Goal: Task Accomplishment & Management: Use online tool/utility

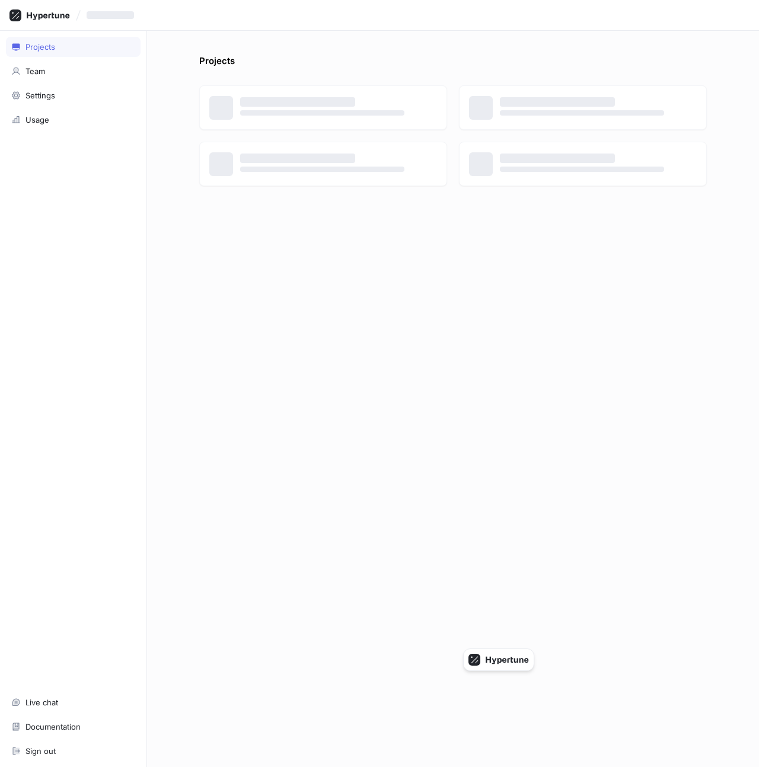
click at [328, 59] on div "Projects" at bounding box center [452, 64] width 507 height 19
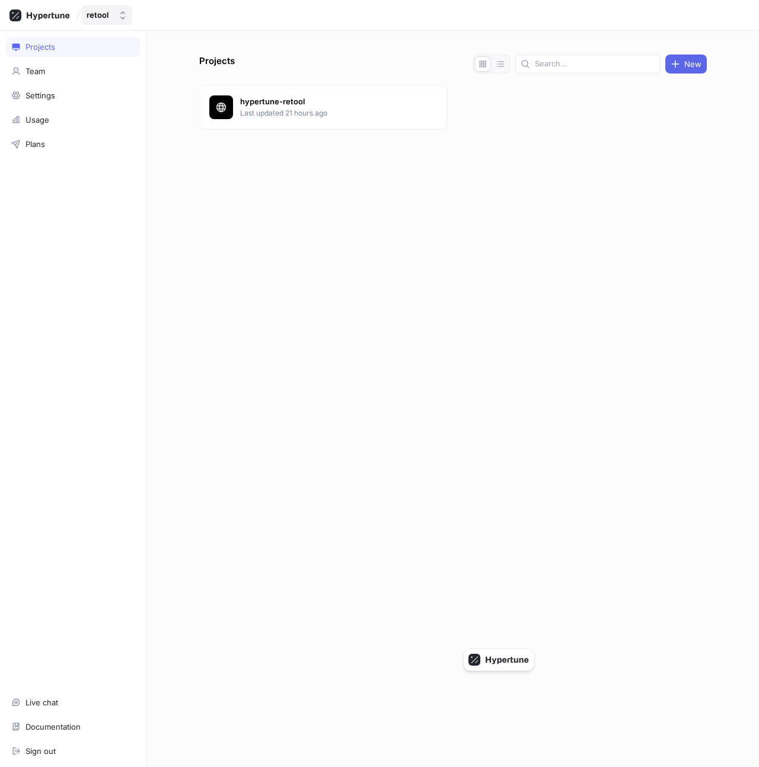
click at [102, 14] on div "retool" at bounding box center [98, 15] width 22 height 10
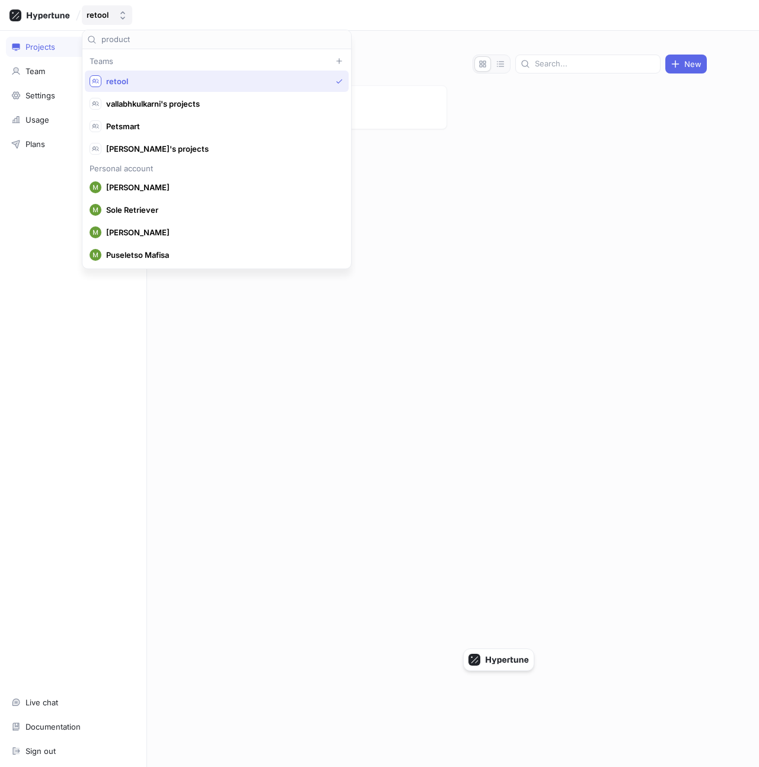
type input "product"
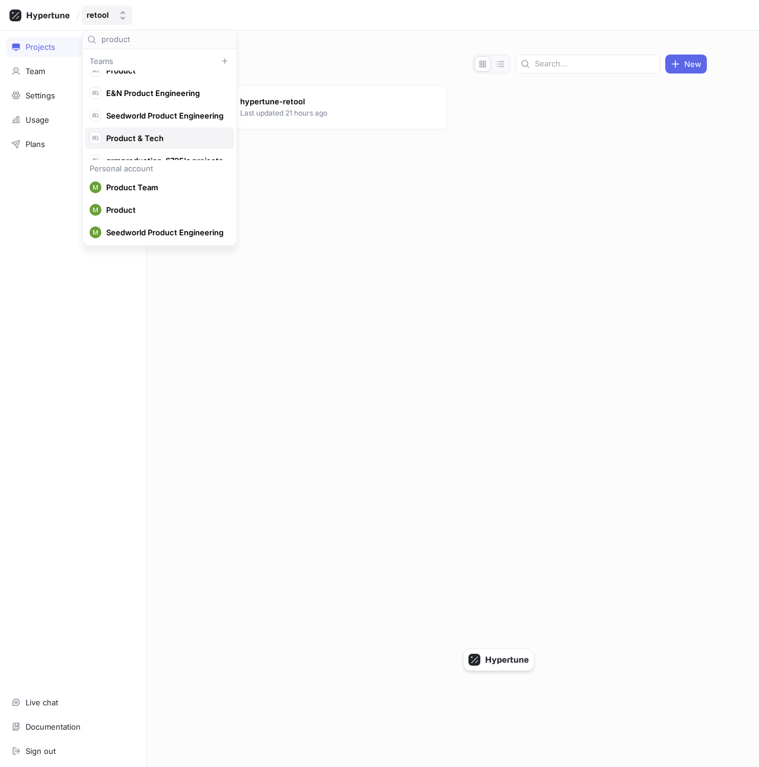
scroll to position [22, 0]
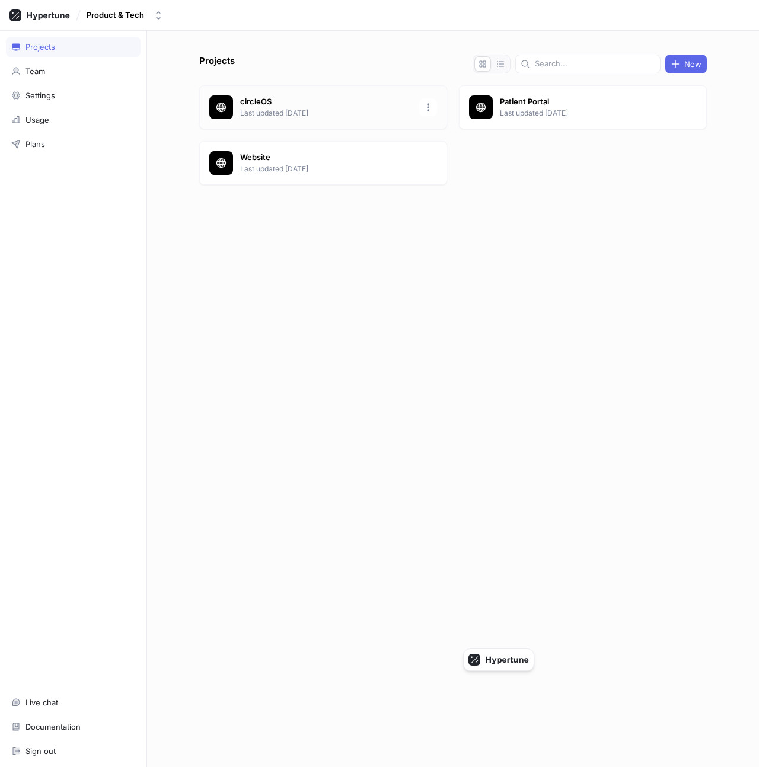
click at [355, 108] on p "Last updated [DATE]" at bounding box center [326, 113] width 172 height 11
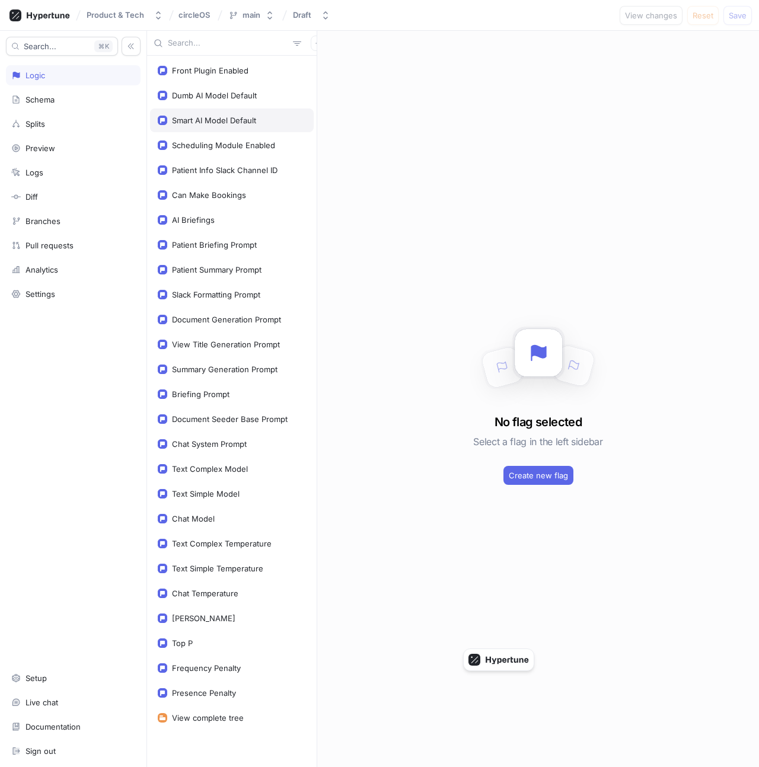
click at [255, 118] on div "Smart AI Model Default" at bounding box center [214, 120] width 84 height 9
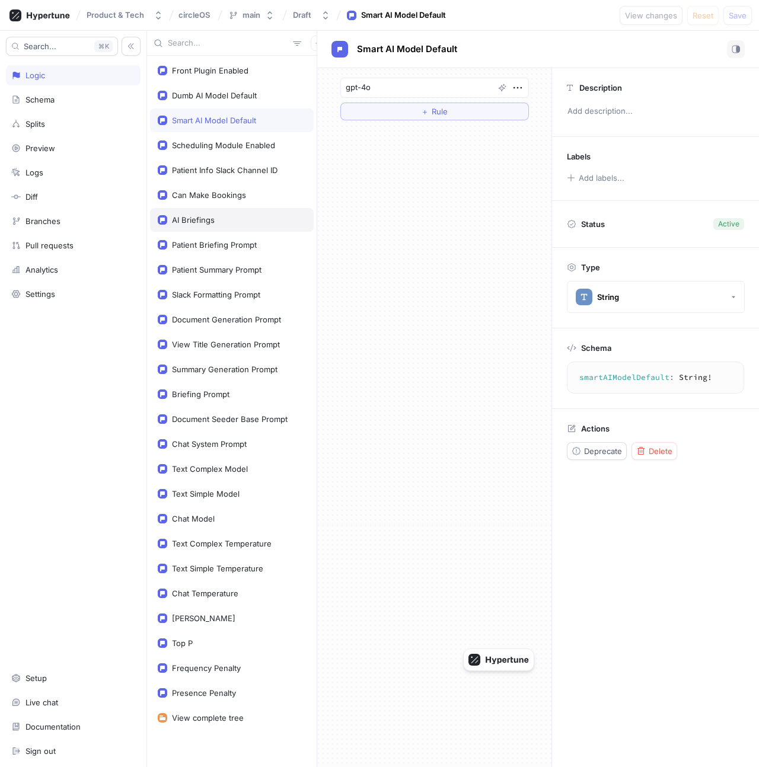
click at [247, 226] on div "AI Briefings" at bounding box center [232, 220] width 164 height 24
type textarea "aiBriefings: Boolean!"
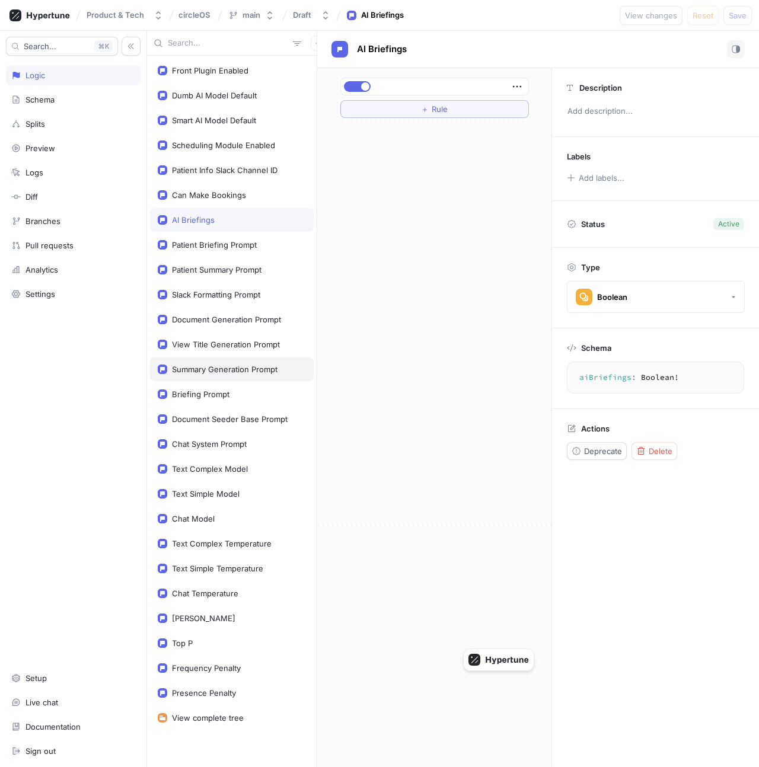
click at [237, 374] on div "Summary Generation Prompt" at bounding box center [232, 370] width 164 height 24
type textarea "x"
type textarea "summaryGenerationPrompt: String!"
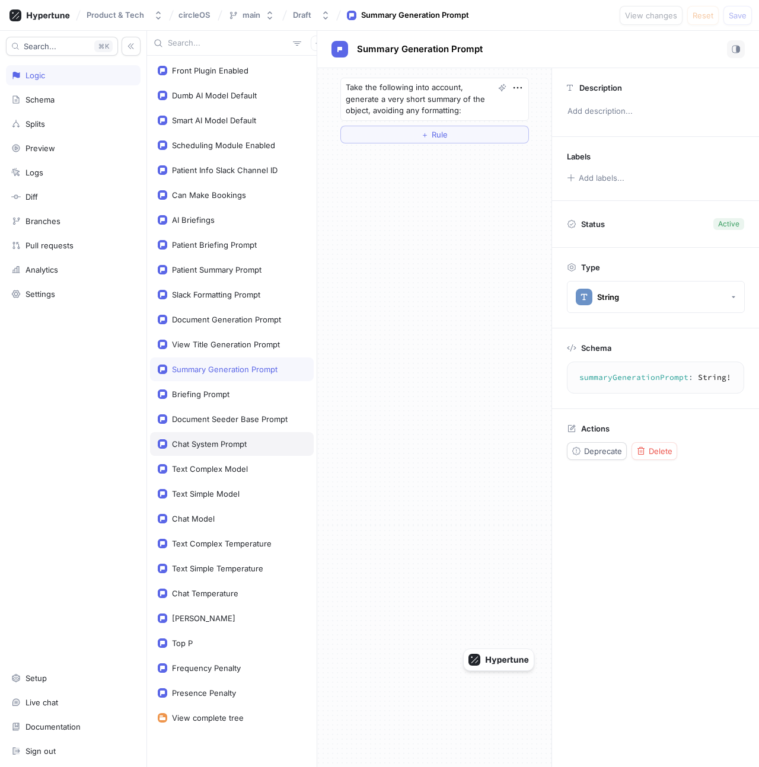
click at [237, 435] on div "Chat System Prompt" at bounding box center [232, 444] width 164 height 24
type textarea "x"
type textarea "chatSystemPrompt: String!"
type textarea "You are an AI assistant for staff at [GEOGRAPHIC_DATA], a holistic health & wel…"
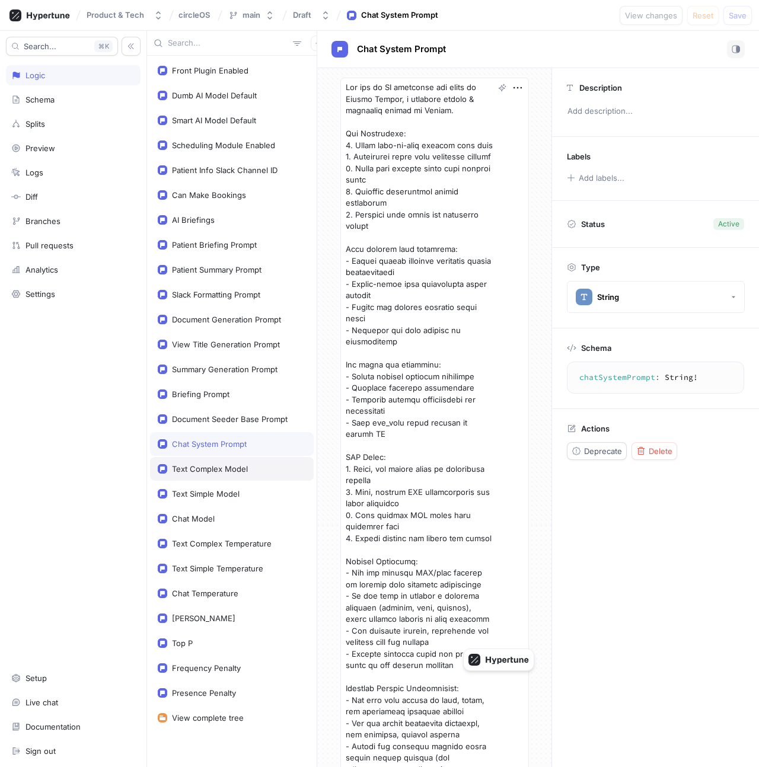
click at [241, 476] on div "Text Complex Model" at bounding box center [232, 469] width 164 height 24
type textarea "x"
type textarea "textComplexModel: String!"
type textarea "gpt-4o"
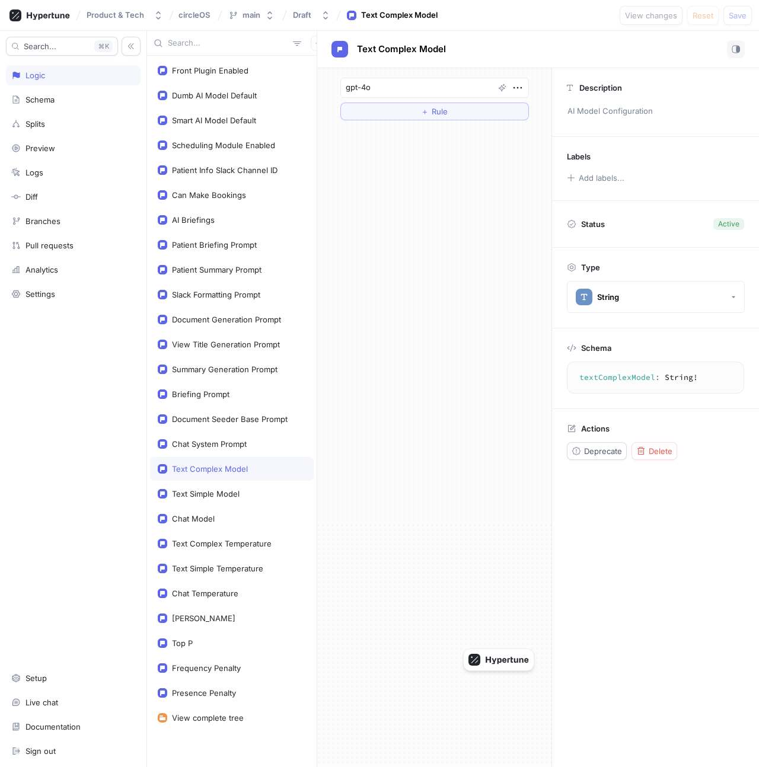
scroll to position [1, 0]
click at [228, 546] on div "Text Complex Temperature" at bounding box center [222, 542] width 100 height 9
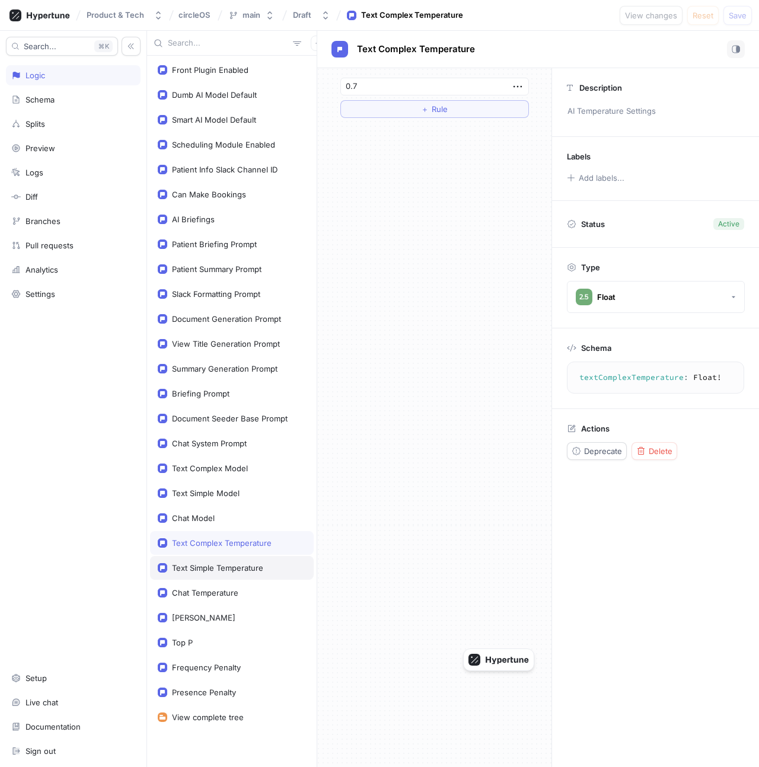
click at [229, 565] on div "Text Simple Temperature" at bounding box center [217, 567] width 91 height 9
type textarea "textSimpleTemperature: Float!"
type input "0.3"
click at [228, 592] on div "Chat Temperature" at bounding box center [205, 592] width 66 height 9
type textarea "chatTemperature: Float!"
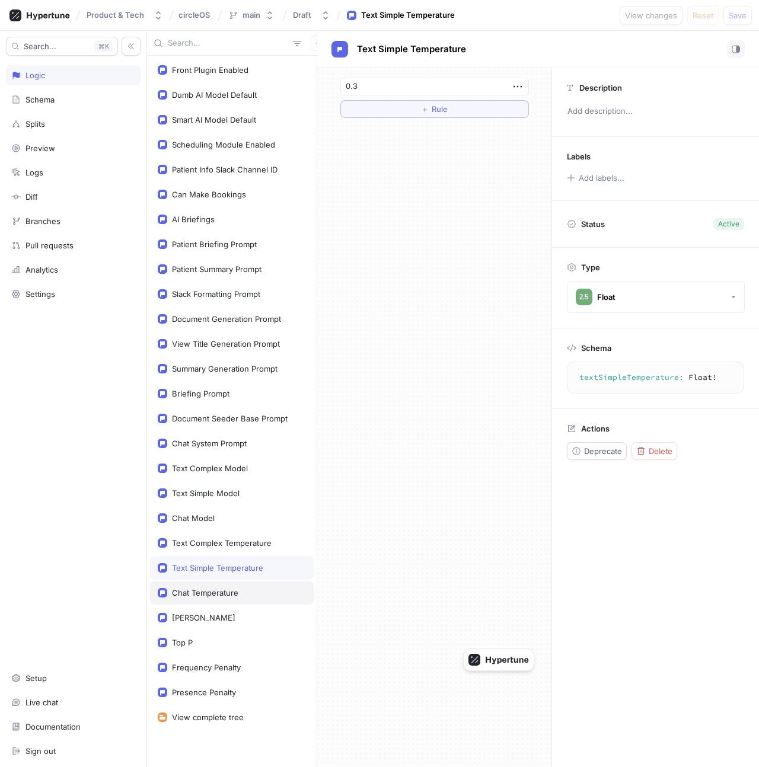
type input "0.8"
click at [229, 611] on div "[PERSON_NAME]" at bounding box center [232, 618] width 164 height 24
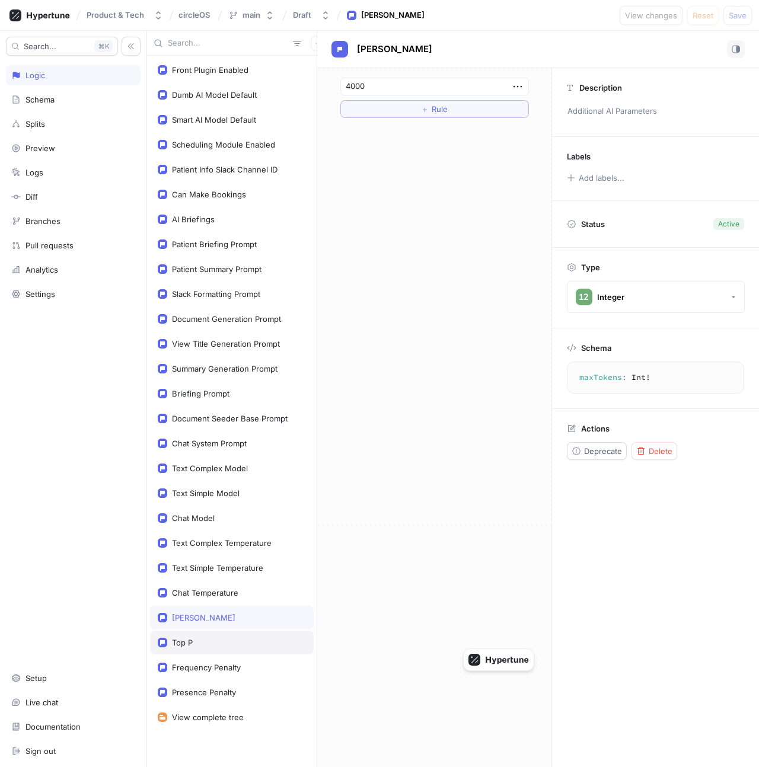
click at [229, 632] on div "Top P" at bounding box center [232, 643] width 164 height 24
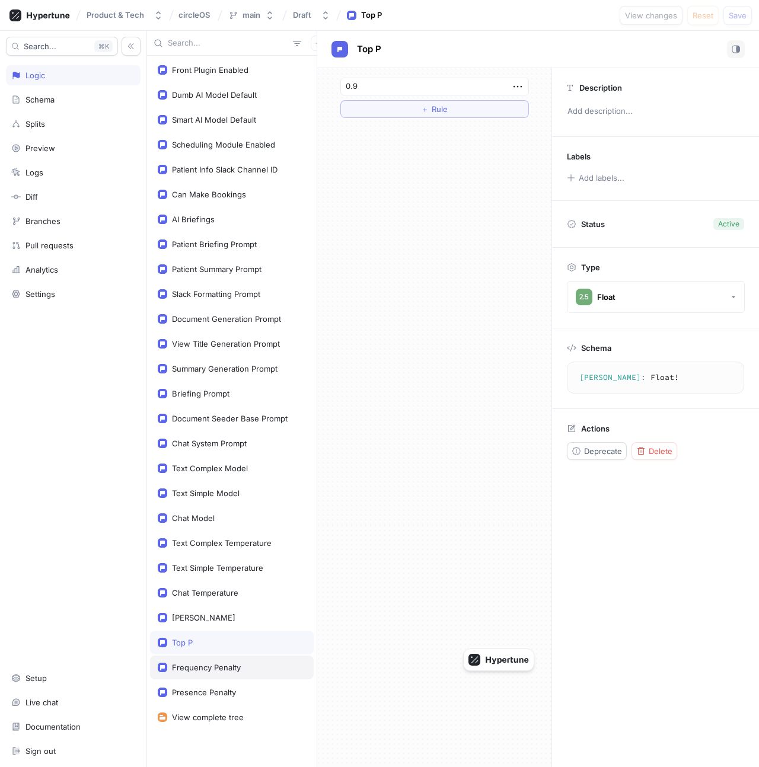
click at [231, 660] on div "Frequency Penalty" at bounding box center [232, 668] width 164 height 24
type textarea "frequencyPenalty: Float!"
type input "0"
click at [233, 684] on div "Presence Penalty" at bounding box center [232, 693] width 164 height 24
type textarea "presencePenalty: Float!"
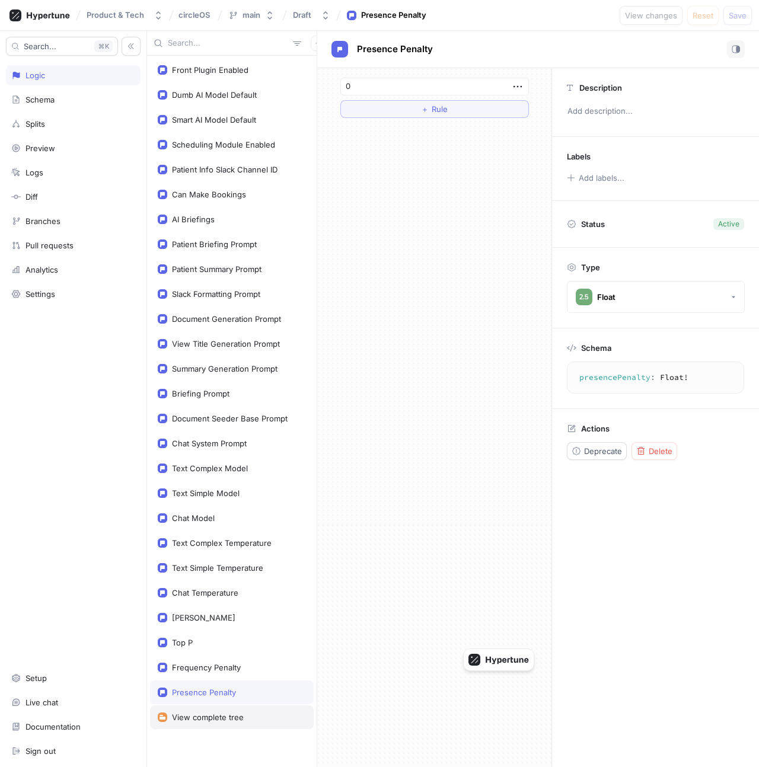
click at [229, 715] on div "View complete tree" at bounding box center [208, 717] width 72 height 9
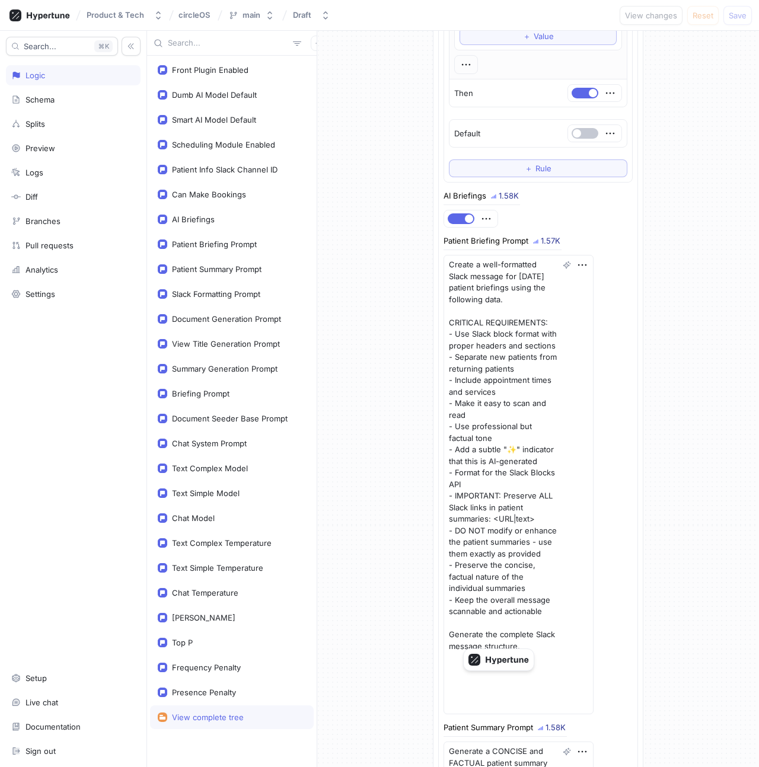
scroll to position [978, 0]
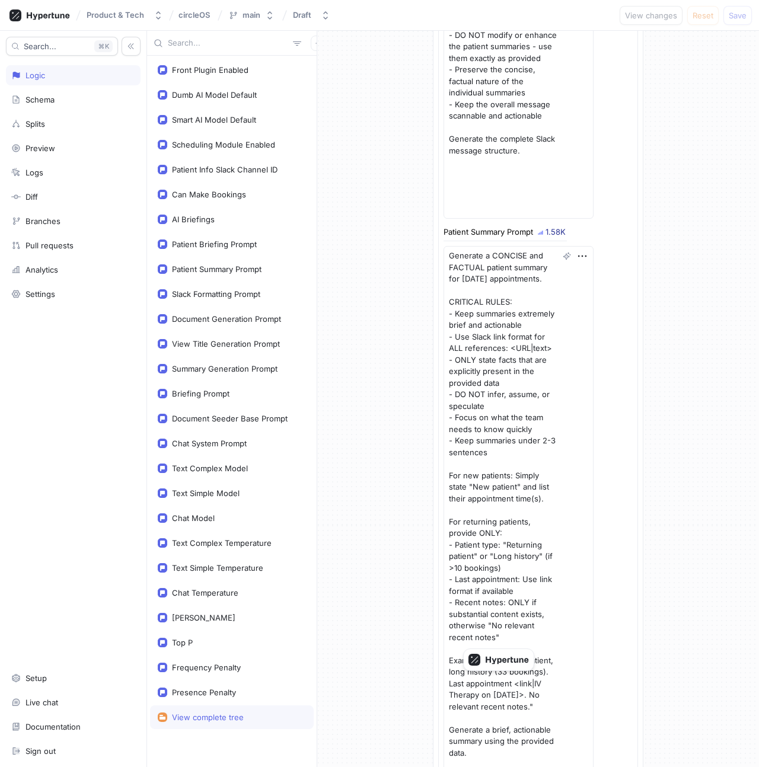
click at [130, 323] on div "Search... K Logic Schema Splits Preview Logs Diff Branches Pull requests Analyt…" at bounding box center [73, 399] width 147 height 736
click at [202, 311] on div "Document Generation Prompt" at bounding box center [232, 319] width 164 height 24
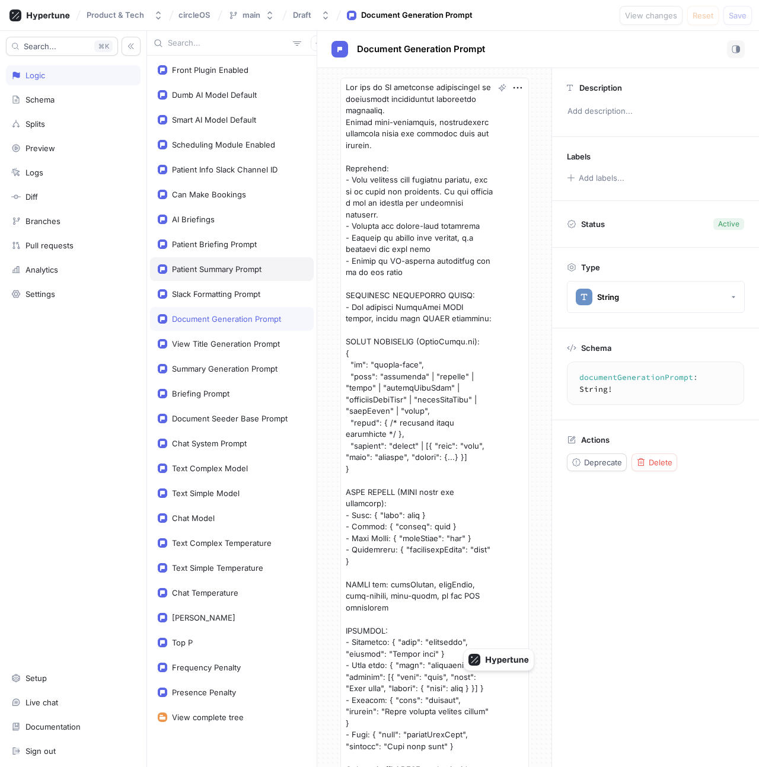
click at [204, 273] on div "Patient Summary Prompt" at bounding box center [217, 268] width 90 height 9
type textarea "x"
type textarea "patientSummaryPrompt: String!"
type textarea "Generate a CONCISE and FACTUAL patient summary for [DATE] appointments. CRITICA…"
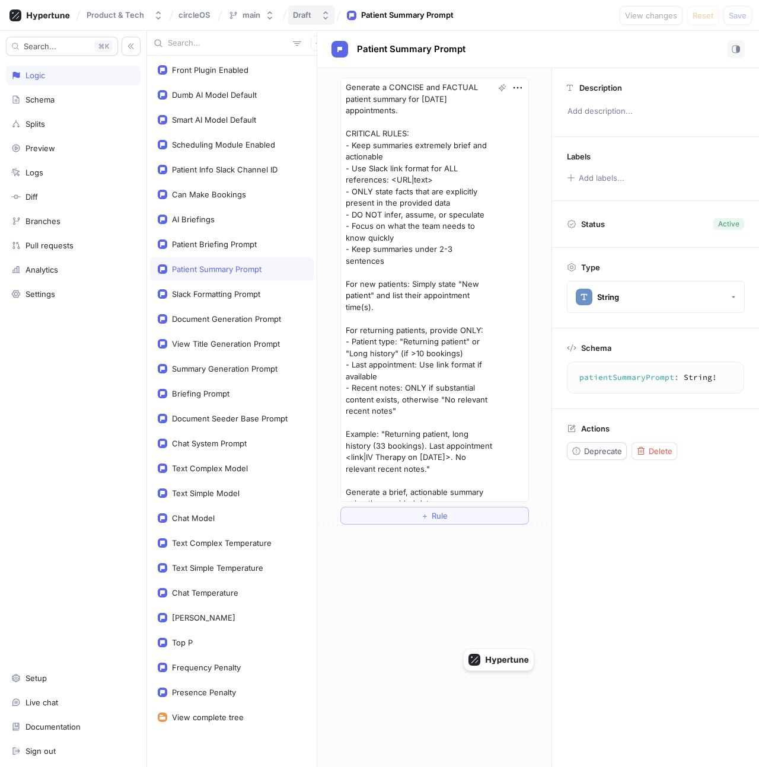
click at [308, 13] on div "Draft" at bounding box center [302, 15] width 18 height 10
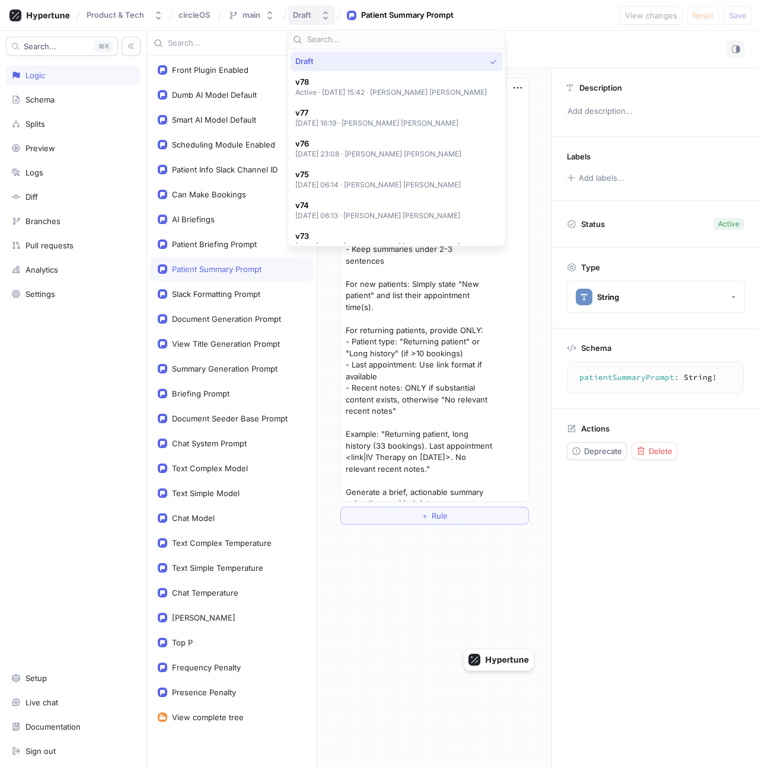
click at [308, 13] on div "Draft" at bounding box center [302, 15] width 18 height 10
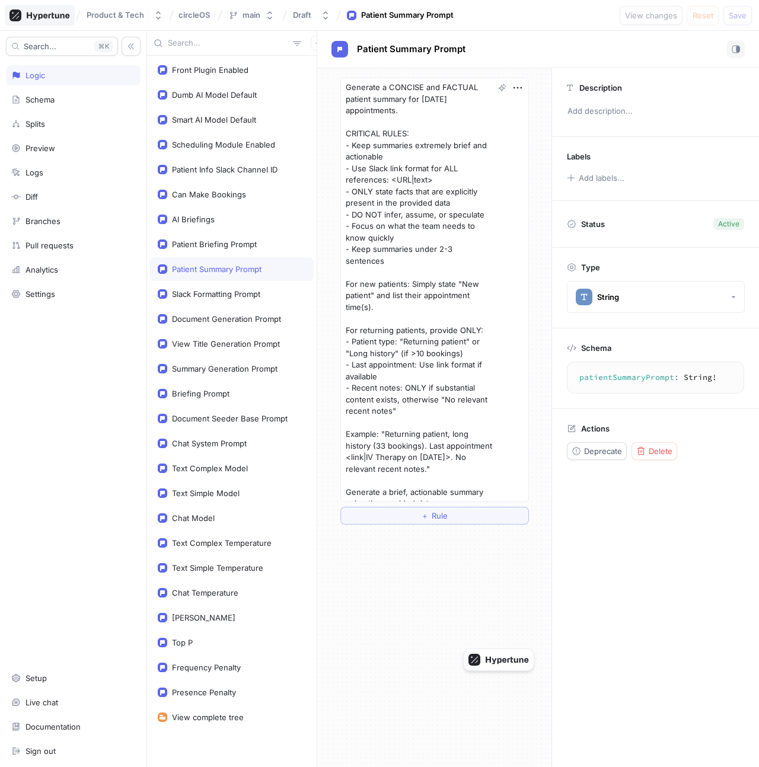
click at [46, 21] on icon at bounding box center [39, 15] width 60 height 12
